Goal: Find specific page/section: Find specific page/section

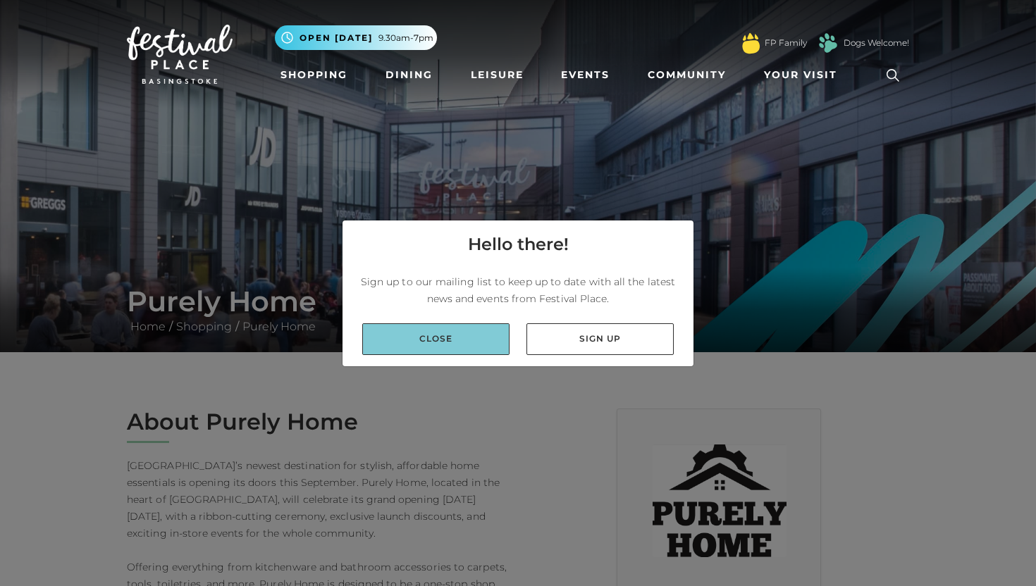
click at [482, 340] on link "Close" at bounding box center [435, 339] width 147 height 32
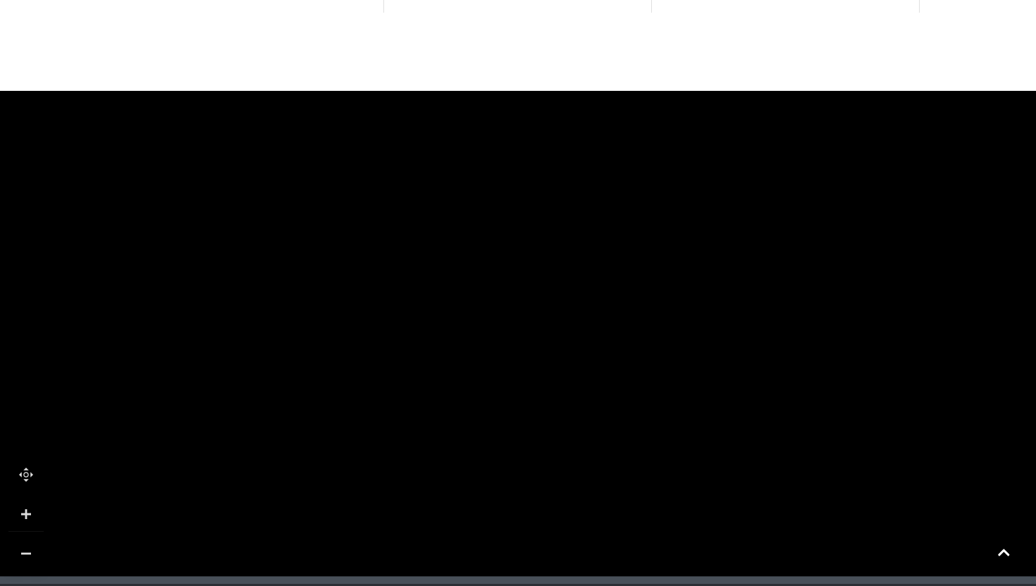
scroll to position [1114, 0]
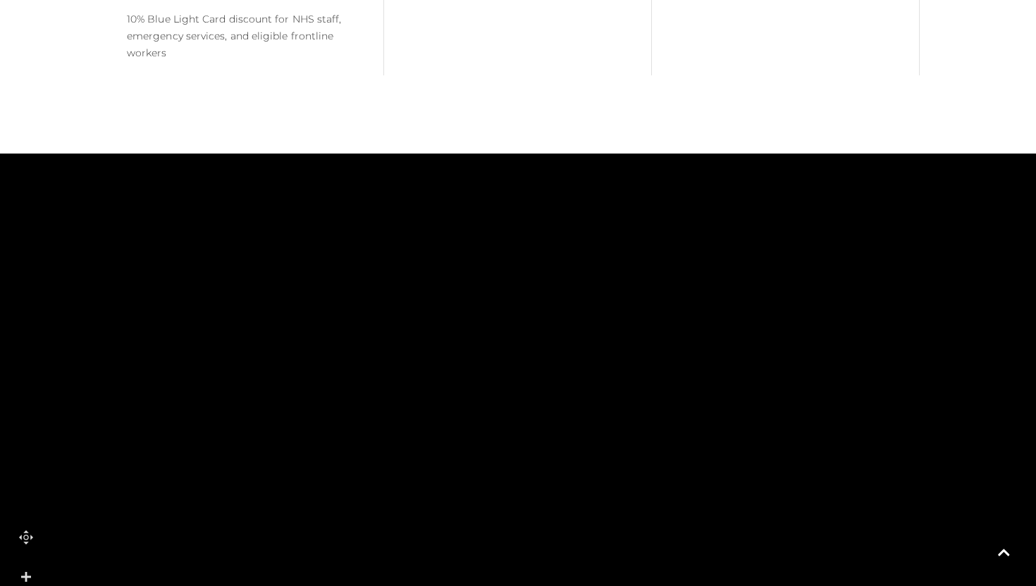
click at [516, 351] on rect at bounding box center [499, 345] width 94 height 30
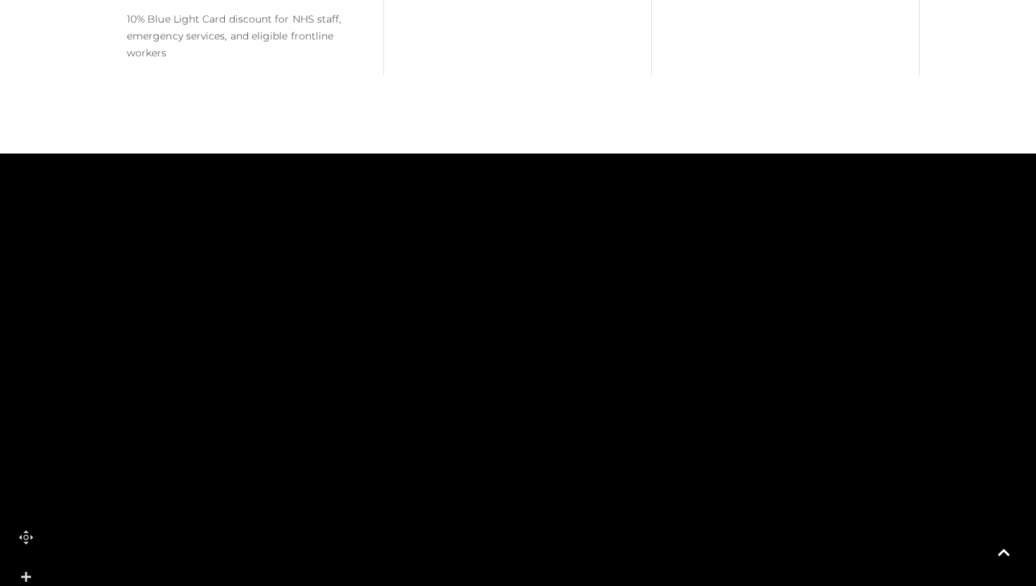
click at [516, 351] on rect at bounding box center [499, 345] width 94 height 30
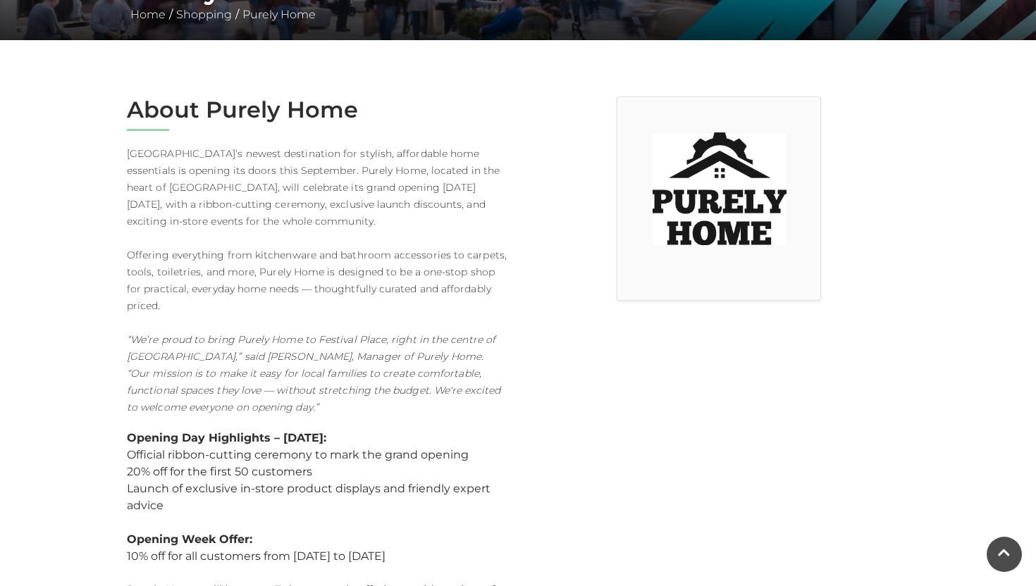
scroll to position [0, 0]
